Goal: Task Accomplishment & Management: Manage account settings

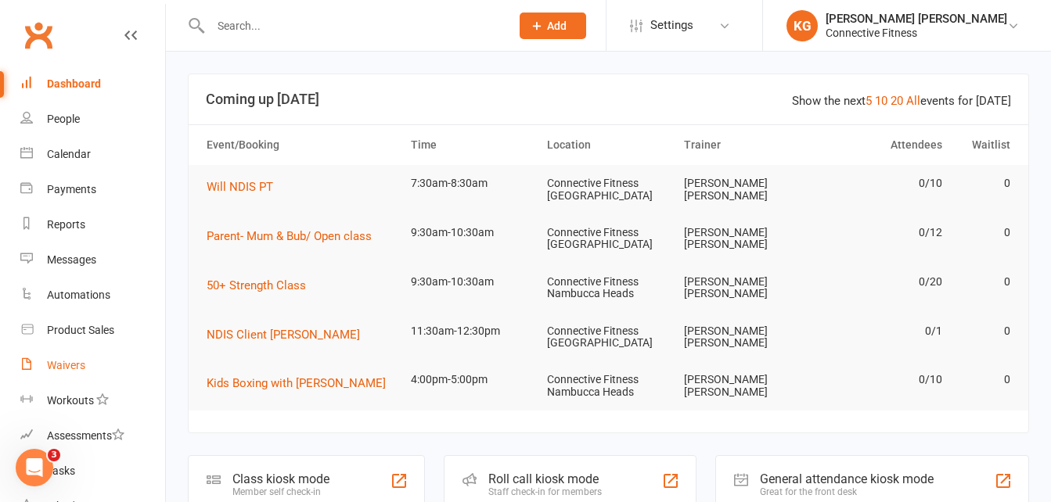
click at [49, 360] on div "Waivers" at bounding box center [66, 365] width 38 height 13
select select "100"
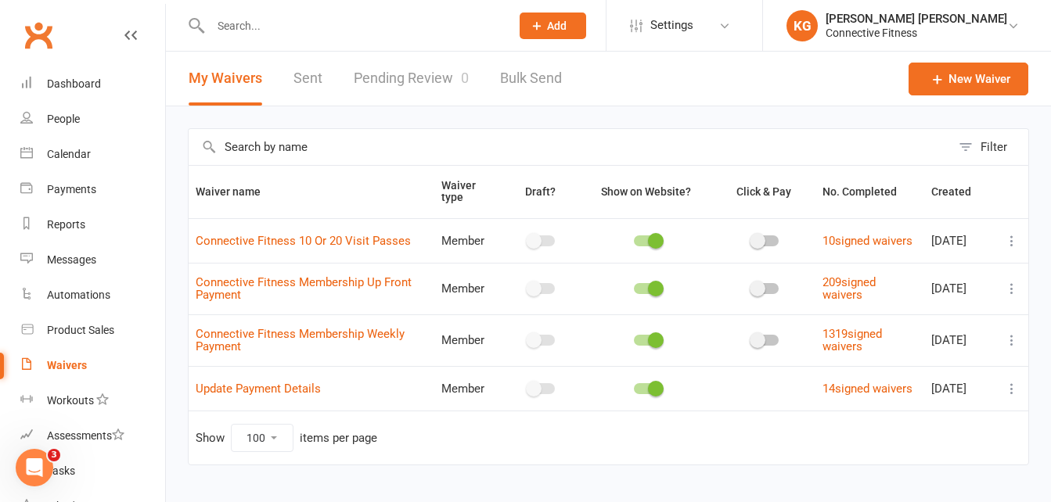
click at [405, 67] on link "Pending Review 0" at bounding box center [411, 79] width 115 height 54
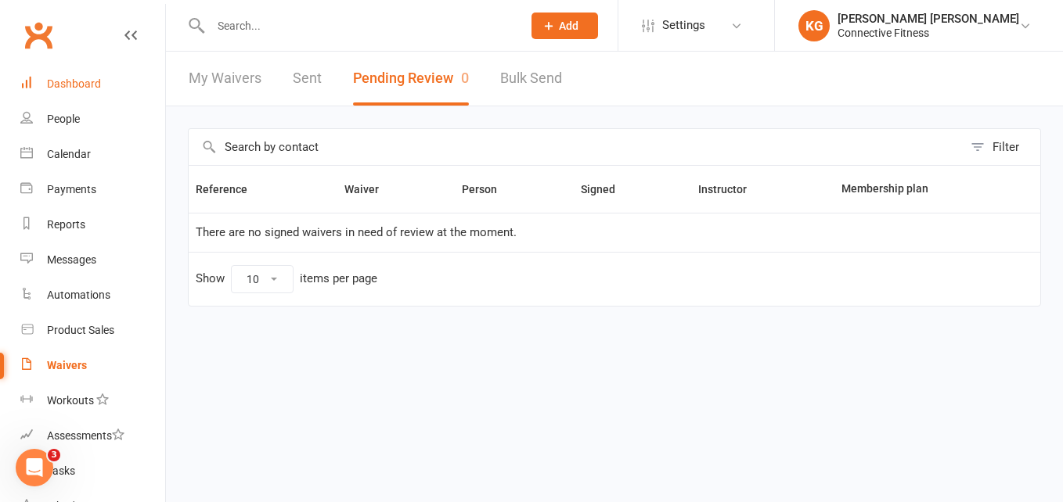
click at [84, 85] on div "Dashboard" at bounding box center [74, 83] width 54 height 13
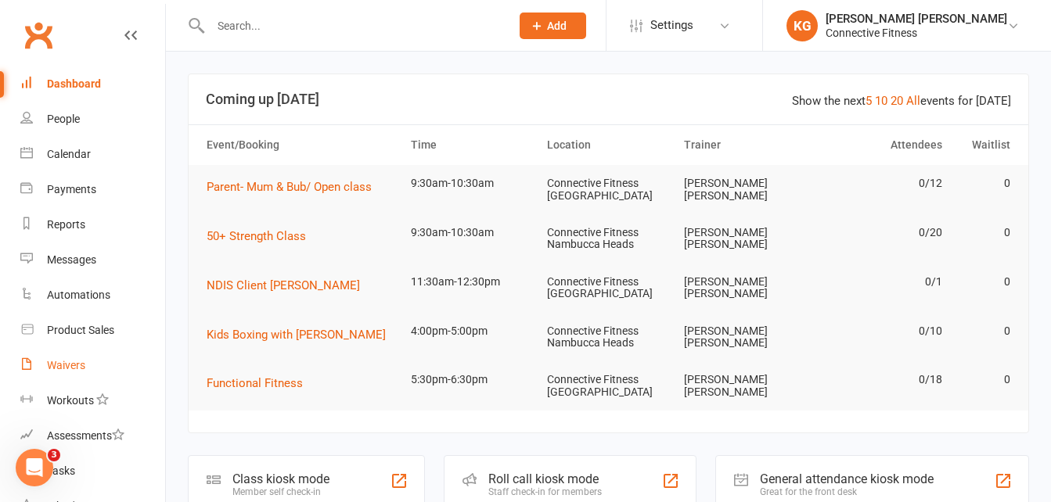
click at [54, 367] on div "Waivers" at bounding box center [66, 365] width 38 height 13
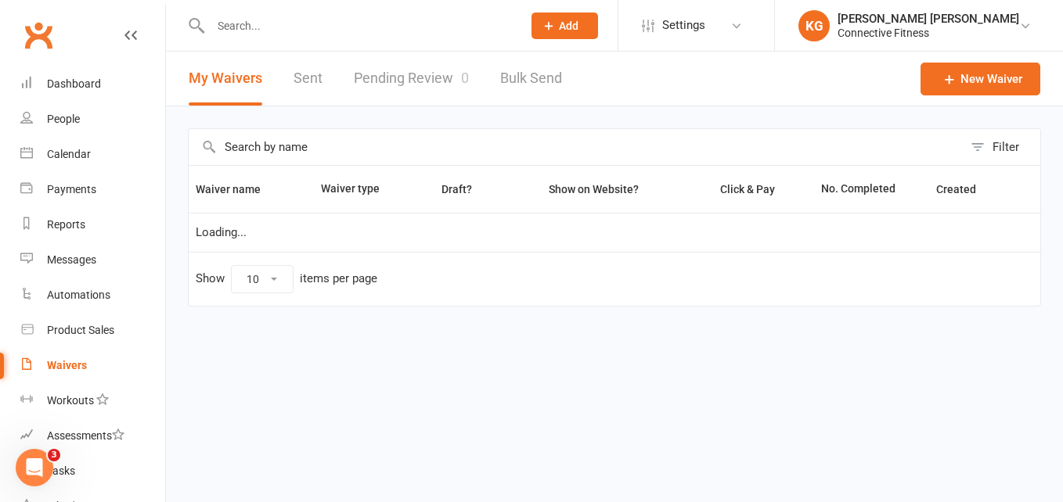
select select "100"
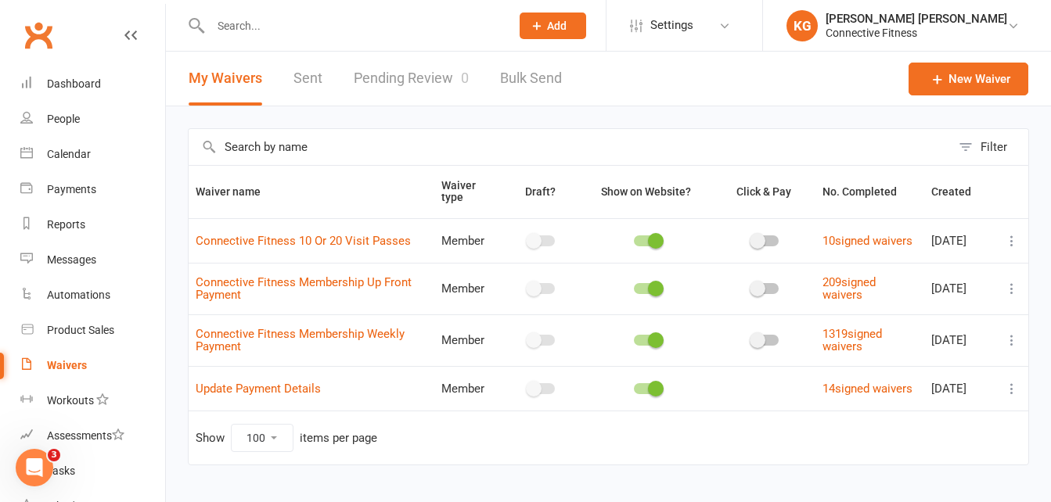
click at [427, 77] on link "Pending Review 0" at bounding box center [411, 79] width 115 height 54
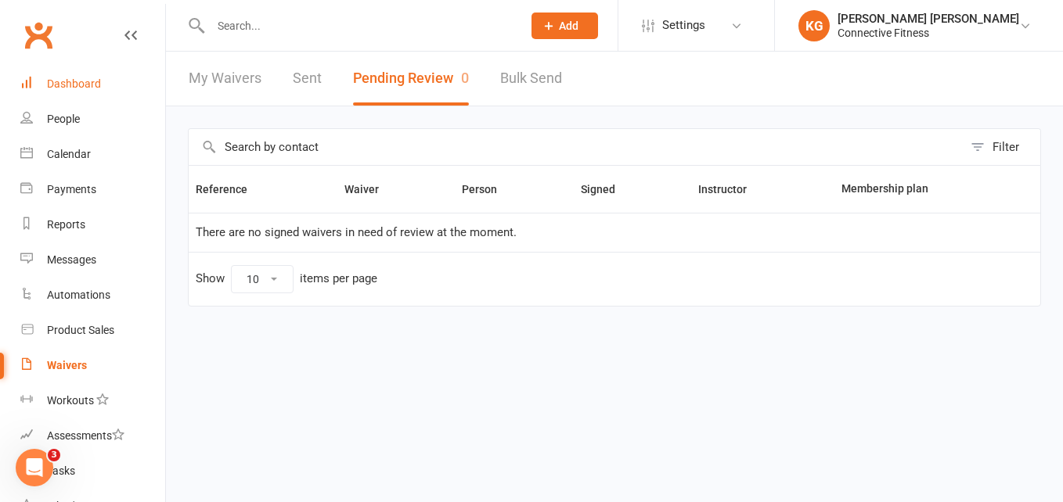
click at [58, 77] on div "Dashboard" at bounding box center [74, 83] width 54 height 13
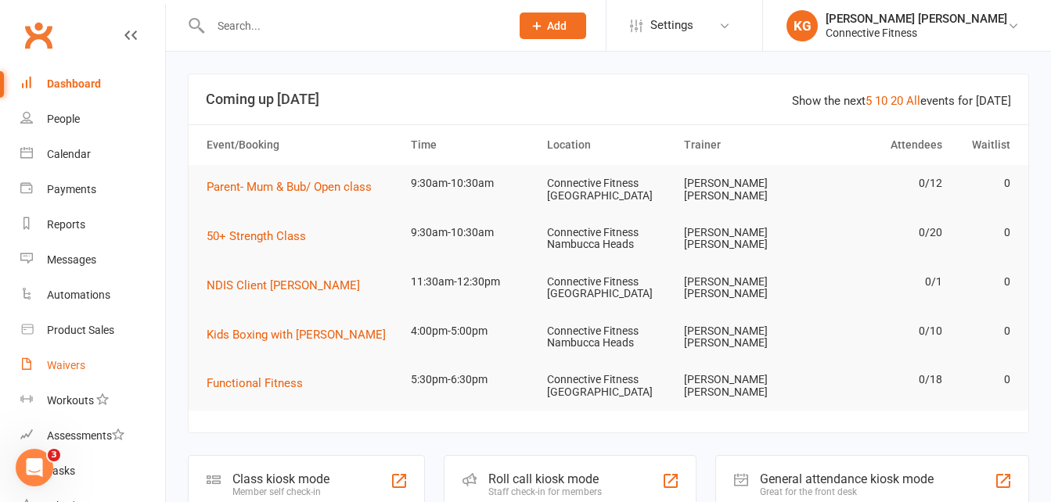
click at [68, 354] on link "Waivers" at bounding box center [92, 365] width 145 height 35
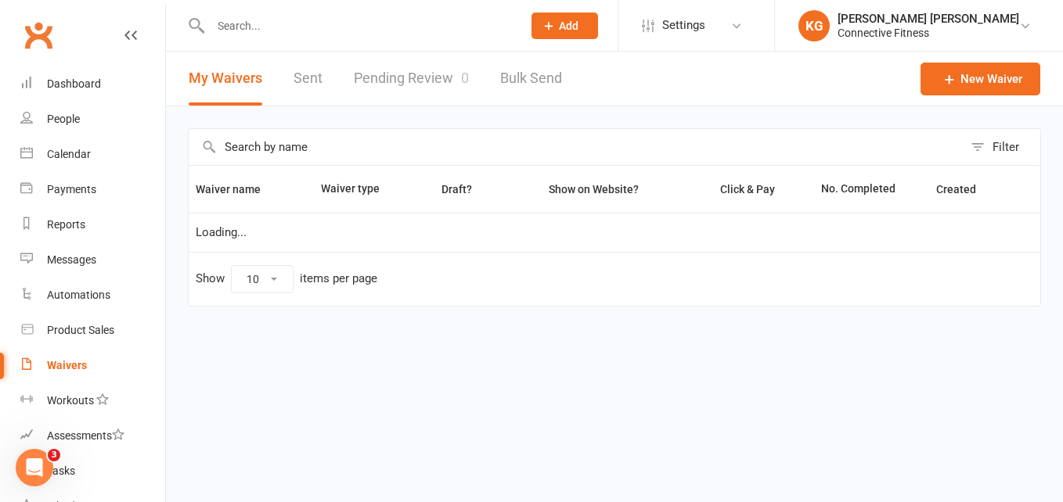
select select "100"
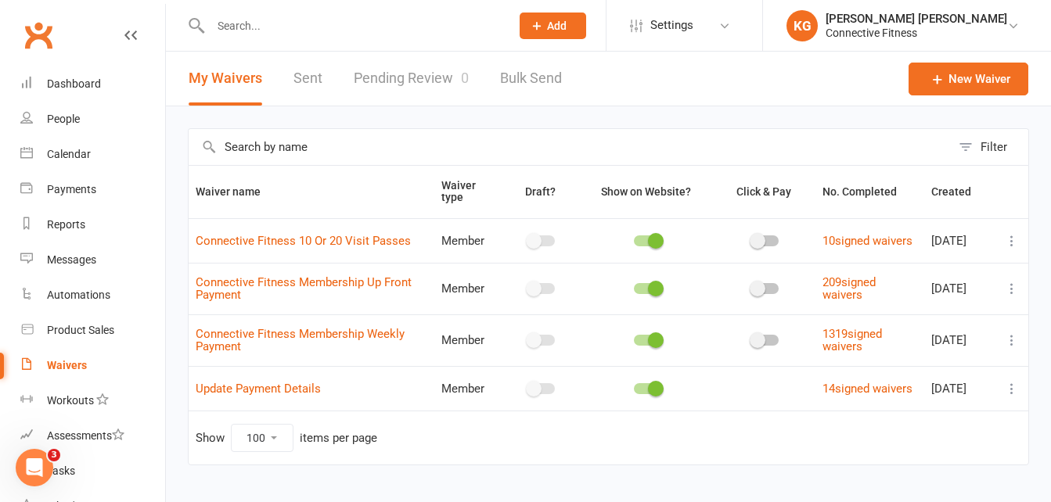
click at [384, 72] on link "Pending Review 0" at bounding box center [411, 79] width 115 height 54
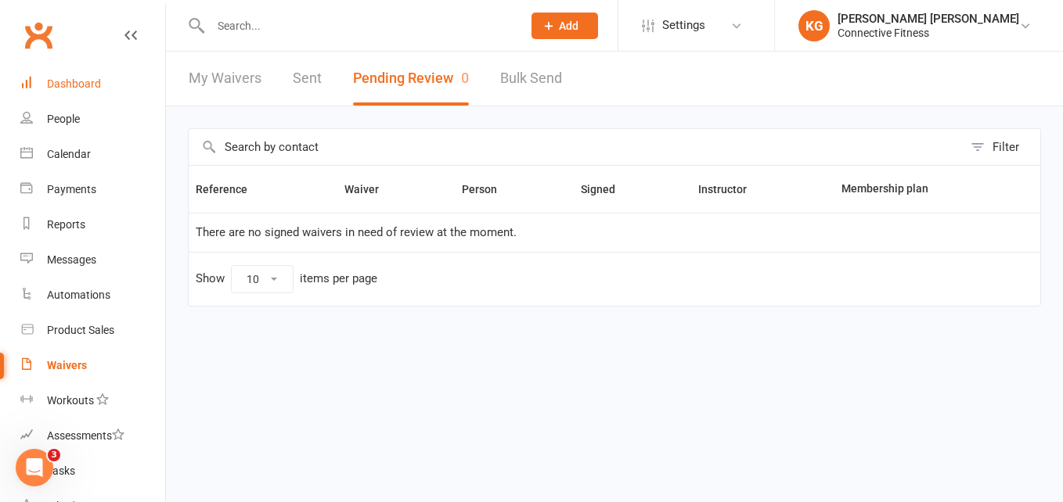
click at [86, 86] on div "Dashboard" at bounding box center [74, 83] width 54 height 13
